Goal: Task Accomplishment & Management: Use online tool/utility

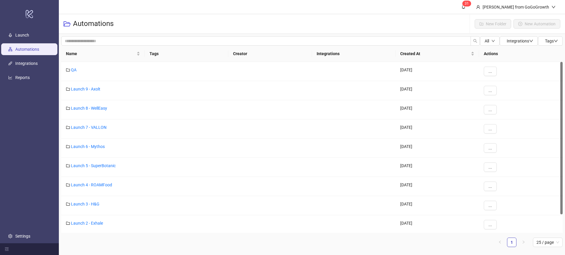
click at [39, 69] on ul "Launch Automations Integrations Reports Settings" at bounding box center [29, 135] width 59 height 215
click at [38, 64] on link "Integrations" at bounding box center [26, 63] width 22 height 5
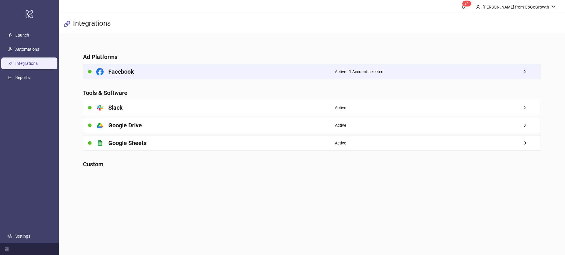
click at [171, 73] on div "Facebook" at bounding box center [209, 71] width 252 height 15
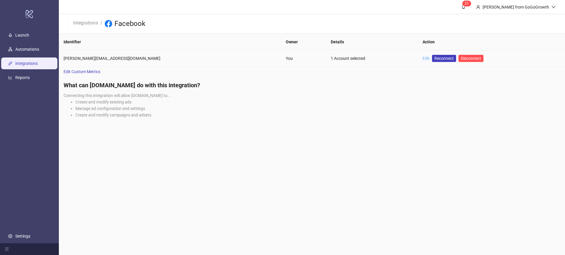
click at [423, 59] on link "Edit" at bounding box center [426, 58] width 7 height 5
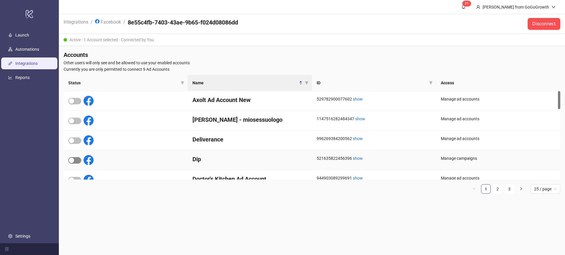
click at [76, 158] on span "button" at bounding box center [74, 160] width 13 height 6
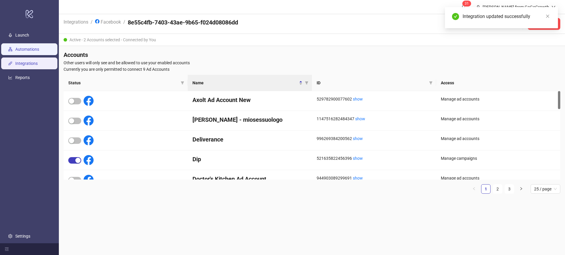
click at [24, 47] on link "Automations" at bounding box center [27, 49] width 24 height 5
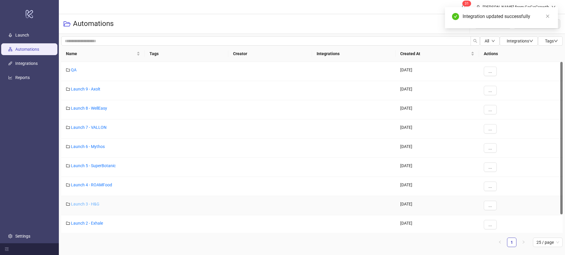
click at [89, 204] on link "Launch 3 - H&G" at bounding box center [85, 203] width 29 height 5
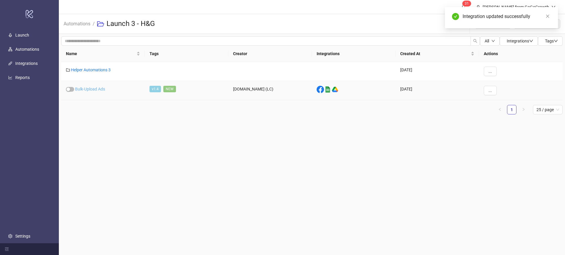
click at [95, 88] on link "Bulk-Upload Ads" at bounding box center [90, 89] width 30 height 5
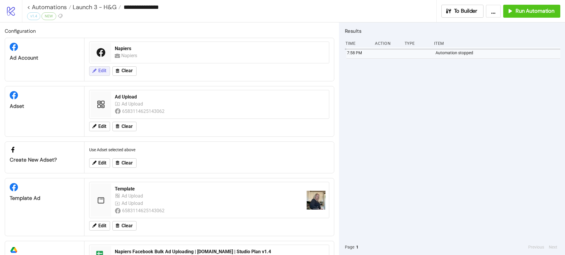
click at [100, 65] on div "Edit Clear" at bounding box center [209, 70] width 245 height 15
click at [100, 69] on span "Edit" at bounding box center [102, 70] width 8 height 5
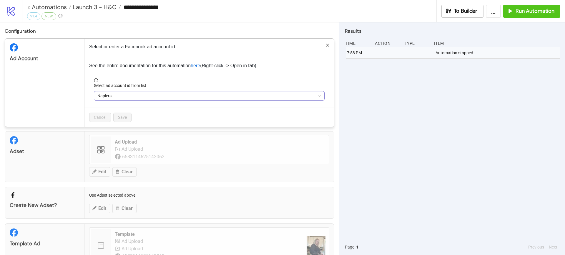
click at [130, 96] on span "Napiers" at bounding box center [209, 95] width 224 height 9
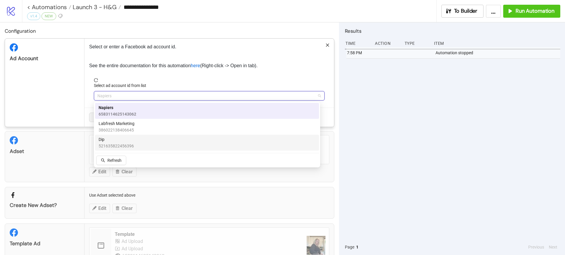
click at [125, 137] on span "Dip" at bounding box center [116, 139] width 35 height 6
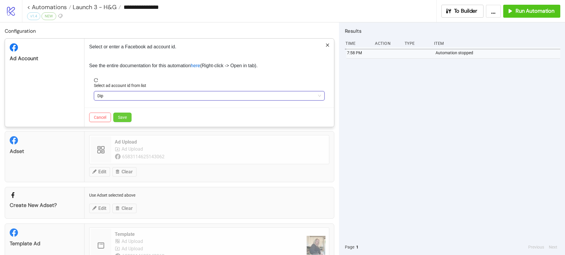
click at [130, 114] on button "Save" at bounding box center [122, 116] width 18 height 9
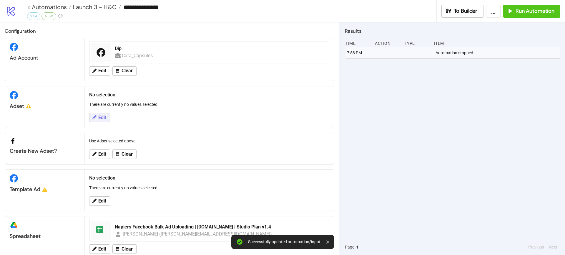
click at [107, 115] on button "Edit" at bounding box center [99, 117] width 21 height 9
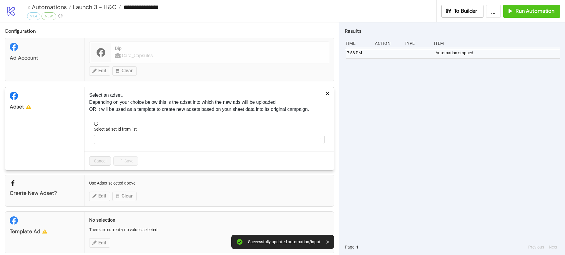
click at [129, 149] on form "Select ad set id from list" at bounding box center [209, 136] width 240 height 29
click at [131, 142] on input "Select ad set id from list" at bounding box center [206, 139] width 218 height 9
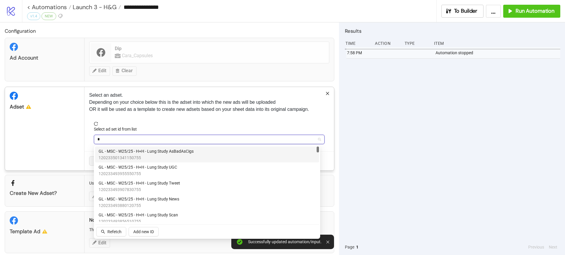
type input "**"
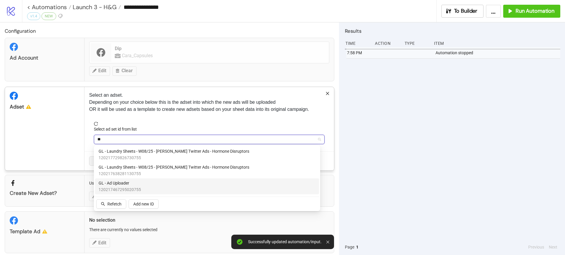
click at [145, 180] on div "GL - Ad Uploader 120217467295020755" at bounding box center [207, 186] width 217 height 13
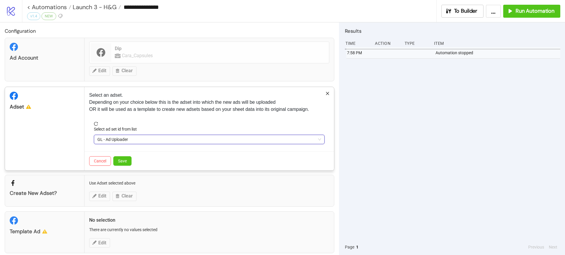
click at [133, 156] on div "Cancel Save" at bounding box center [209, 160] width 250 height 19
click at [122, 162] on span "Save" at bounding box center [122, 160] width 9 height 5
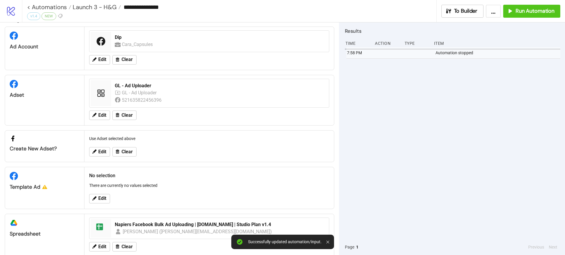
scroll to position [23, 0]
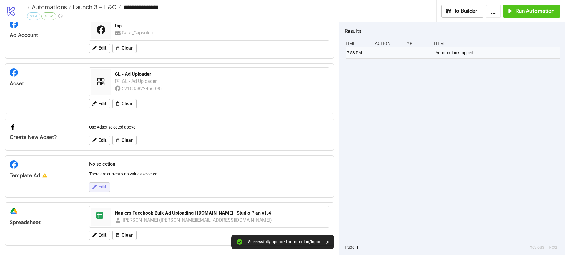
click at [93, 186] on icon at bounding box center [94, 186] width 5 height 5
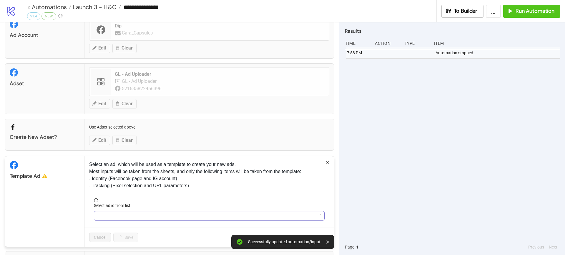
click at [158, 218] on input "Select ad id from list" at bounding box center [206, 215] width 218 height 9
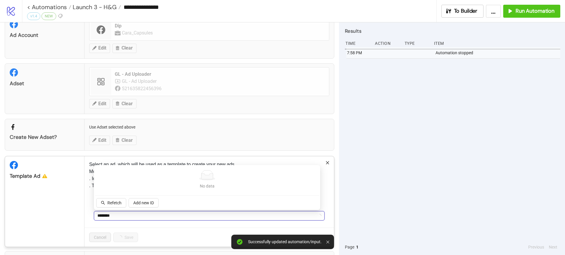
type input "********"
click at [127, 204] on div "Refetch Add new ID" at bounding box center [127, 203] width 65 height 11
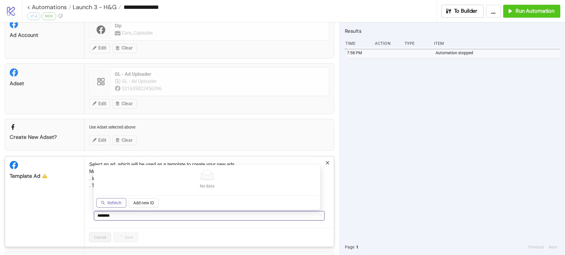
click at [117, 200] on span "Refetch" at bounding box center [114, 202] width 14 height 5
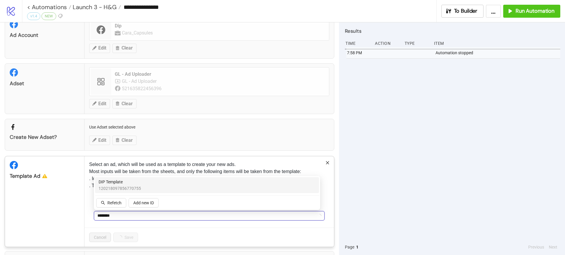
click at [120, 179] on span "DIP Template" at bounding box center [120, 181] width 42 height 6
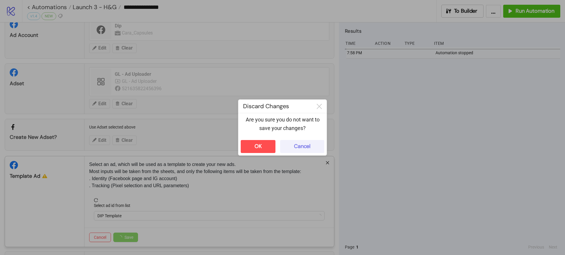
click at [304, 141] on button "Cancel" at bounding box center [302, 146] width 44 height 13
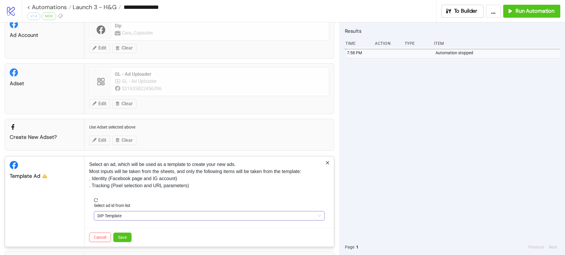
click at [122, 213] on span "DIP Template" at bounding box center [209, 215] width 224 height 9
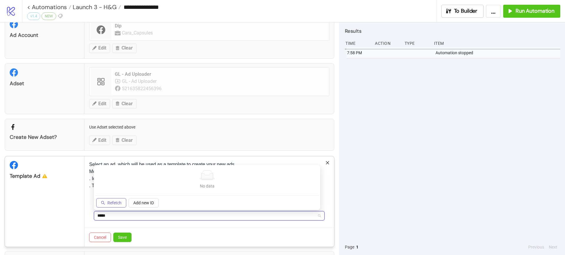
type input "*****"
click at [104, 201] on icon "search" at bounding box center [103, 202] width 4 height 4
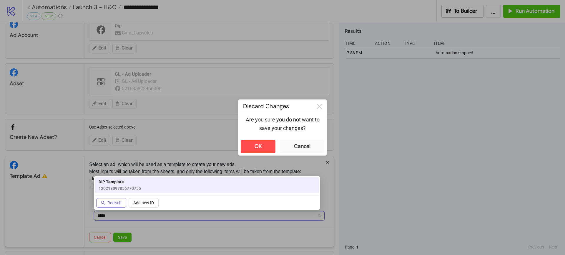
click at [109, 193] on div "120218097856770755 DIP Template 120218097856770755 Refetch Add new ID" at bounding box center [207, 193] width 224 height 32
click at [306, 144] on div "Cancel" at bounding box center [302, 146] width 16 height 7
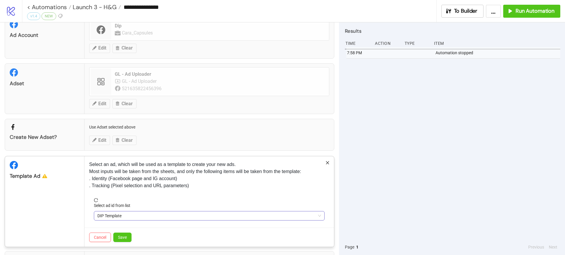
click at [121, 216] on span "DIP Template" at bounding box center [209, 215] width 224 height 9
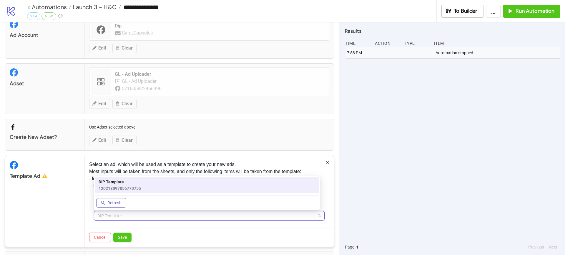
click at [122, 189] on span "120218097856770755" at bounding box center [120, 188] width 42 height 6
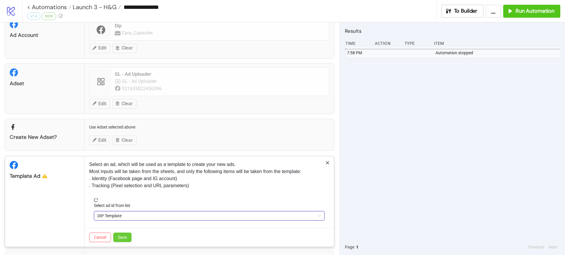
click at [120, 233] on button "Save" at bounding box center [122, 236] width 18 height 9
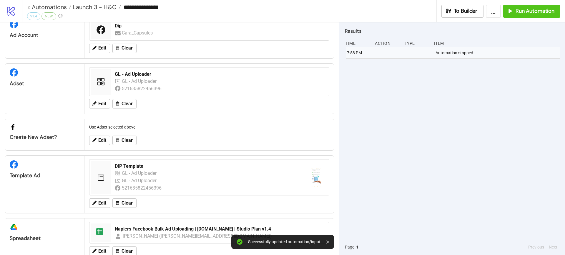
scroll to position [39, 0]
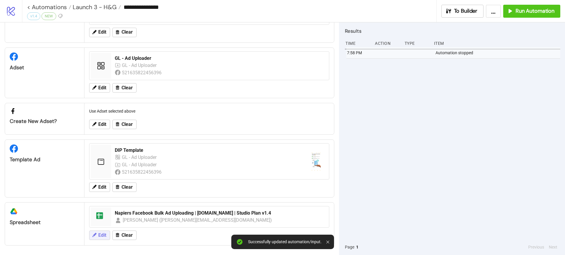
click at [105, 231] on button "Edit" at bounding box center [99, 234] width 21 height 9
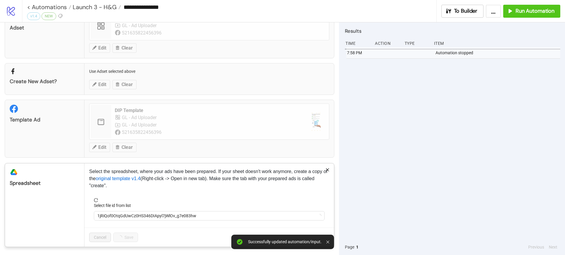
scroll to position [79, 0]
click at [131, 217] on span "1jRiQof0OtqGdUwCz0HS346DIApyl7jWlOv_g7e083hw" at bounding box center [209, 214] width 224 height 9
click at [131, 217] on span "Napiers Facebook Bulk Ad Uploading | [DOMAIN_NAME] | Studio Plan v1.4" at bounding box center [209, 214] width 224 height 9
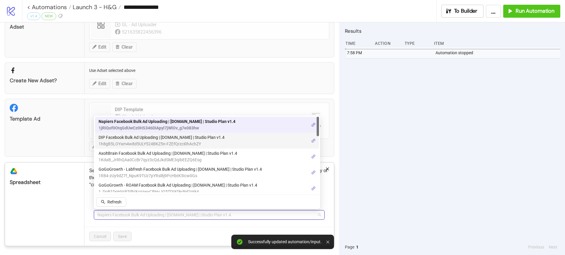
click at [146, 140] on span "1h8gB5LOYam4w8d5ULY524BKZ5n-FZEfQrzci0hAchZY" at bounding box center [162, 143] width 126 height 6
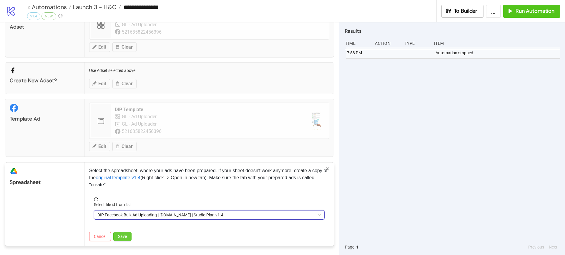
click at [121, 236] on span "Save" at bounding box center [122, 236] width 9 height 5
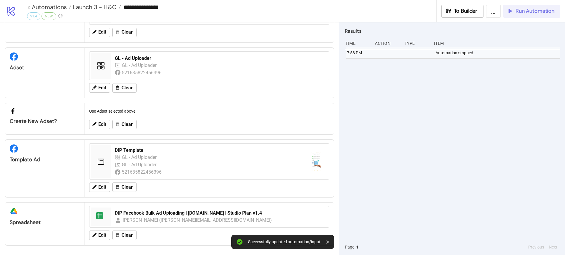
click at [511, 10] on icon "button" at bounding box center [510, 11] width 6 height 6
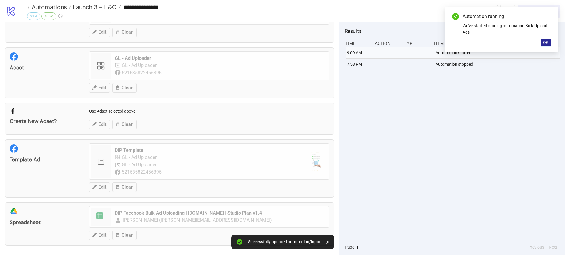
click at [544, 42] on span "OK" at bounding box center [546, 42] width 6 height 5
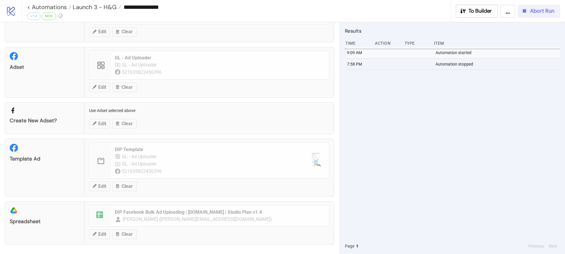
scroll to position [0, 0]
